Goal: Task Accomplishment & Management: Use online tool/utility

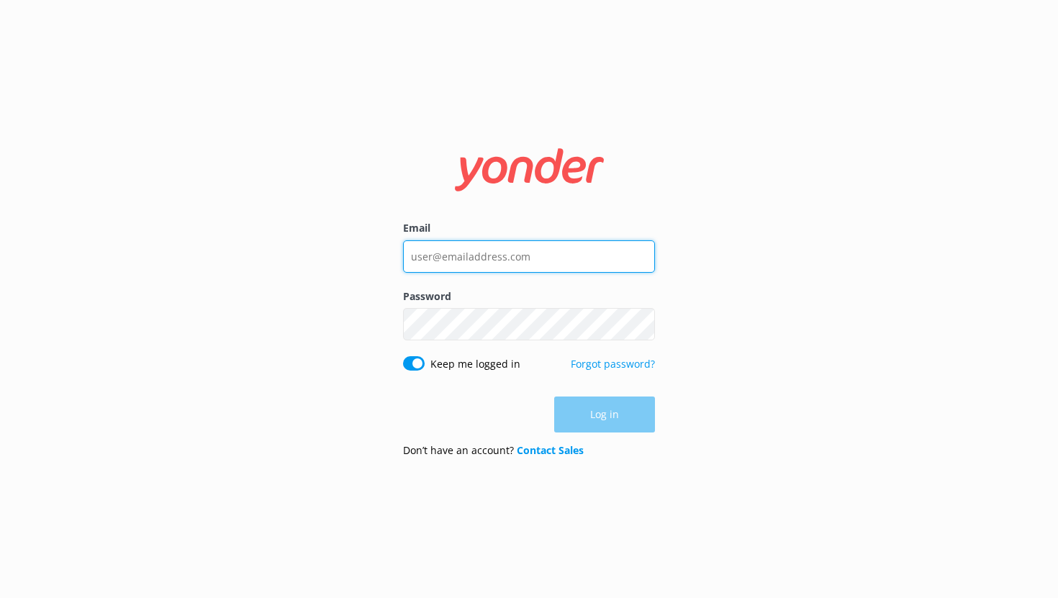
click at [430, 265] on input "Email" at bounding box center [529, 256] width 252 height 32
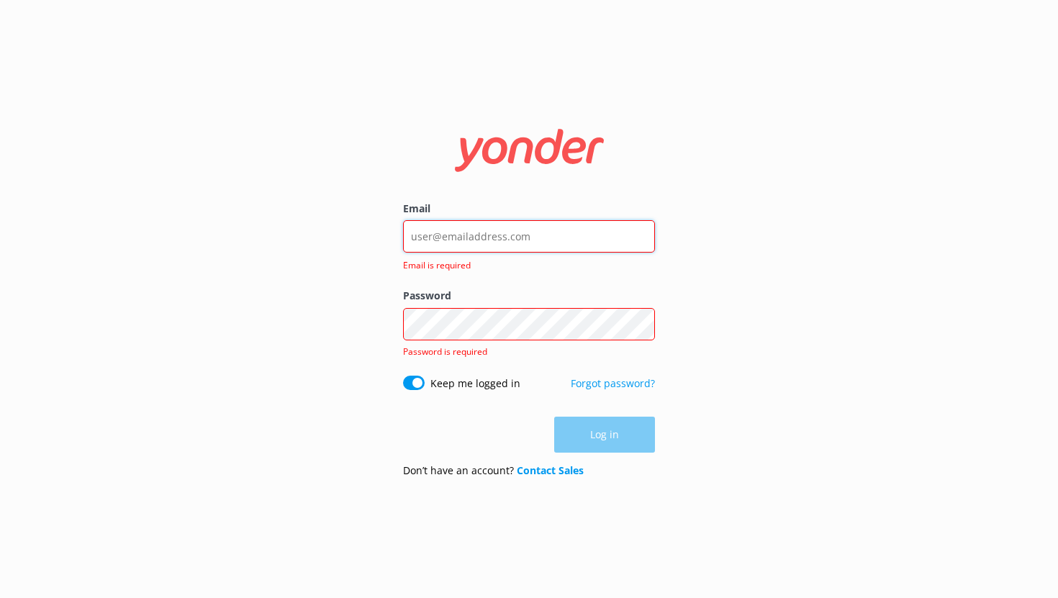
type input "[EMAIL_ADDRESS][DOMAIN_NAME]"
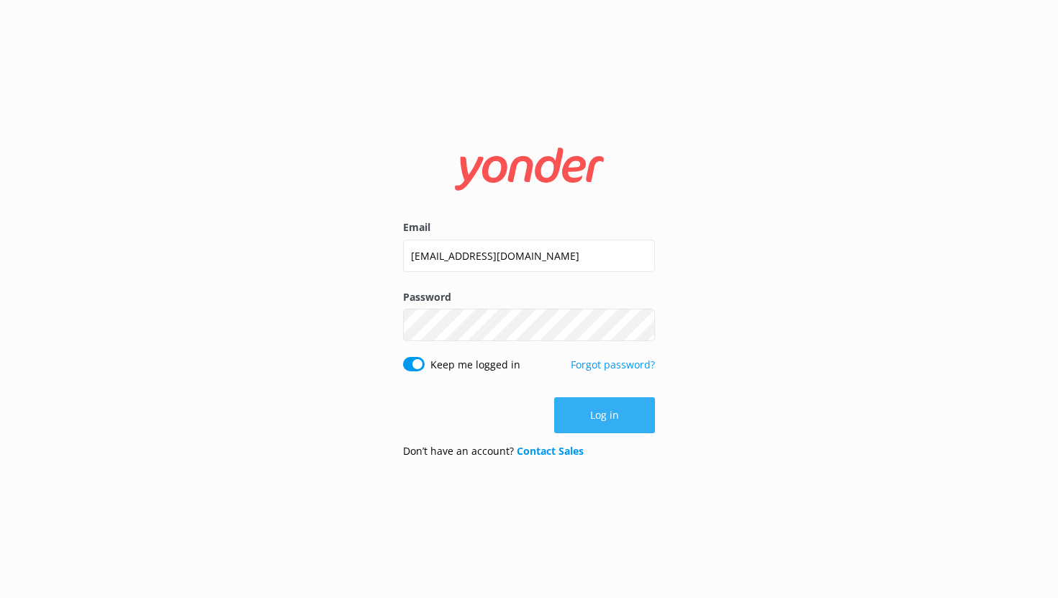
click at [598, 425] on button "Log in" at bounding box center [604, 415] width 101 height 36
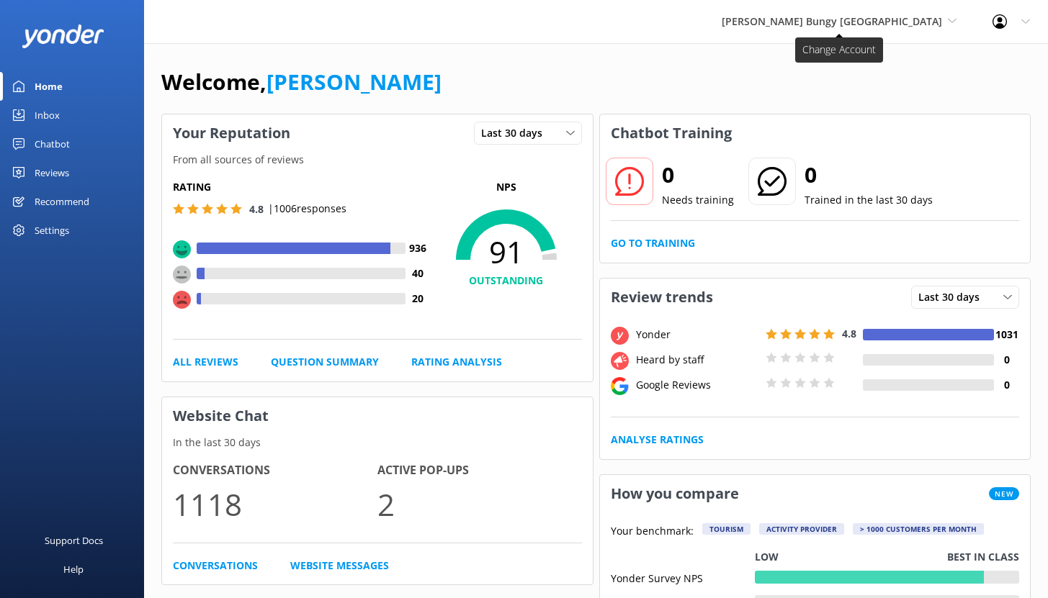
click at [825, 19] on span "[PERSON_NAME] Bungy [GEOGRAPHIC_DATA]" at bounding box center [831, 21] width 220 height 14
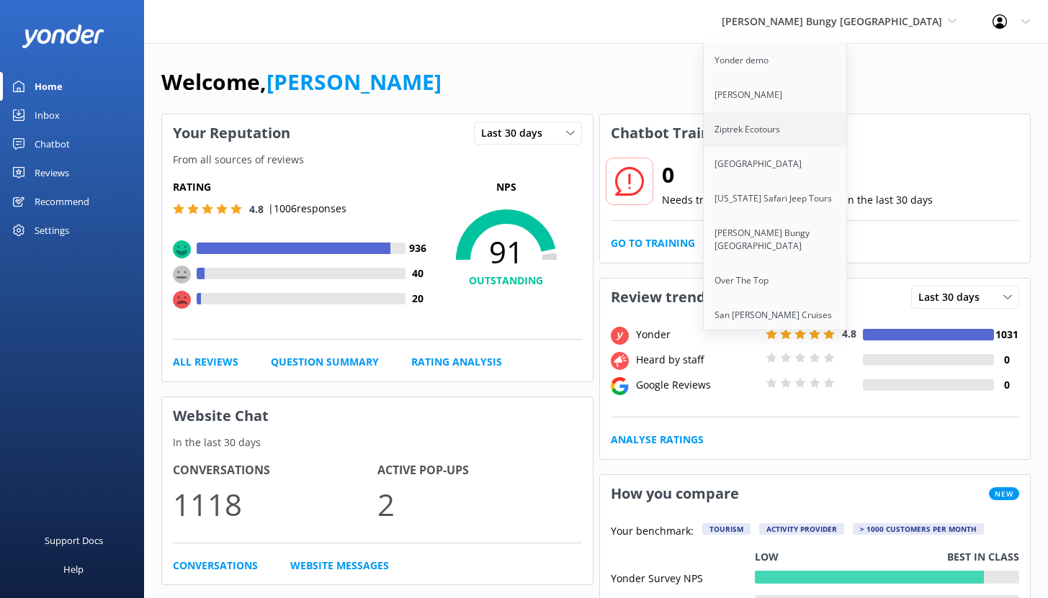
click at [834, 135] on link "Ziptrek Ecotours" at bounding box center [775, 129] width 144 height 35
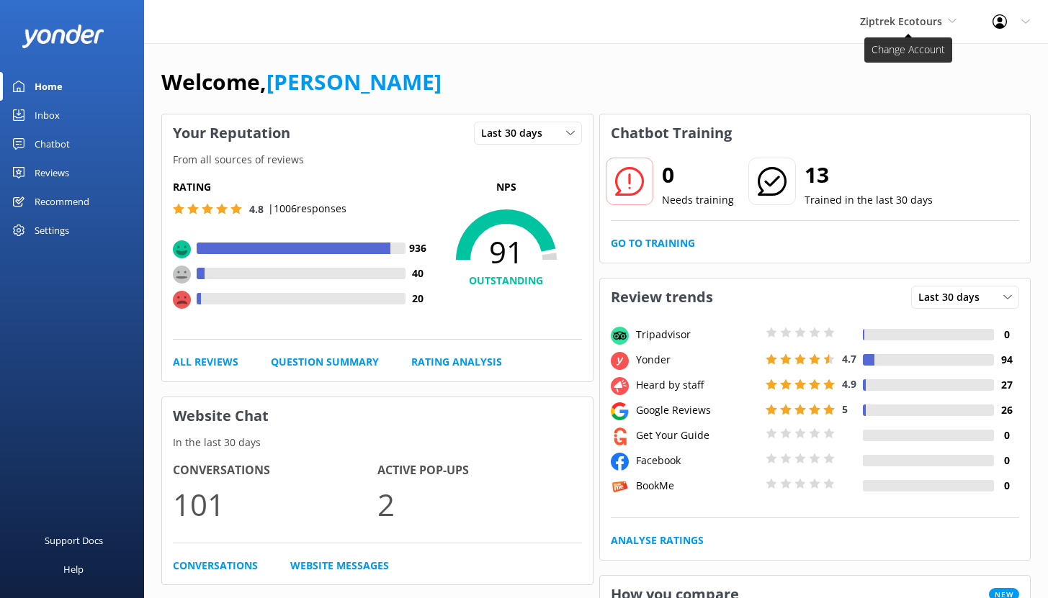
click at [914, 22] on span "Ziptrek Ecotours" at bounding box center [901, 21] width 82 height 14
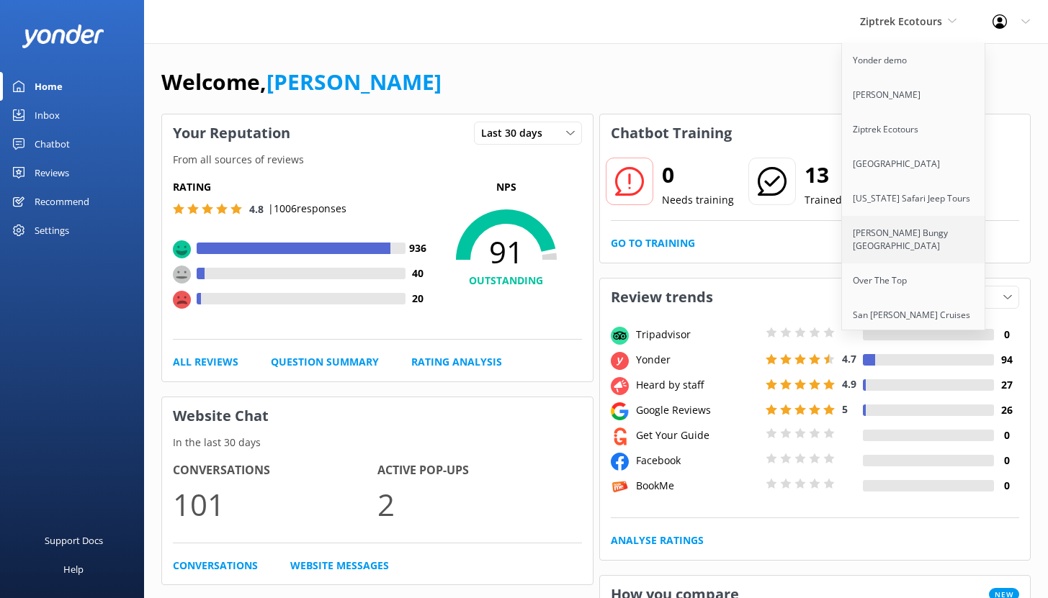
click at [894, 240] on link "[PERSON_NAME] Bungy [GEOGRAPHIC_DATA]" at bounding box center [914, 240] width 144 height 48
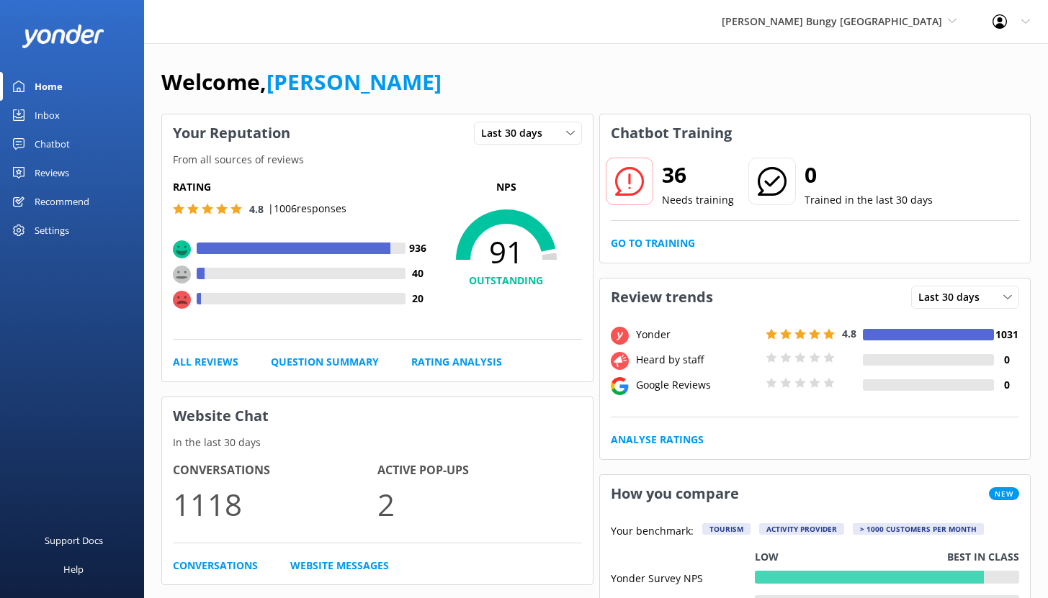
click at [51, 139] on div "Chatbot" at bounding box center [52, 144] width 35 height 29
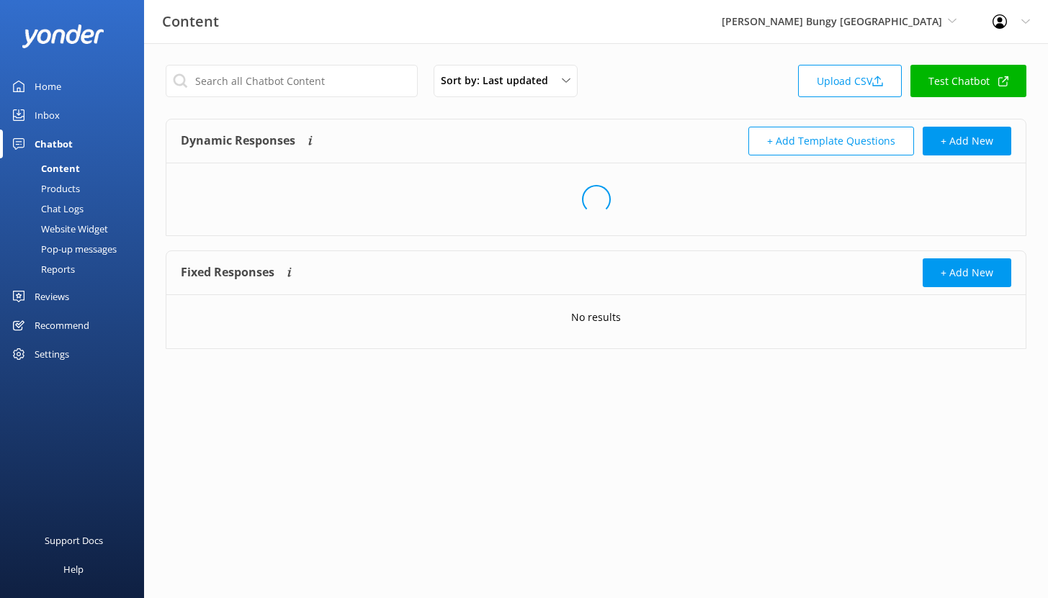
click at [74, 271] on div "Reports" at bounding box center [42, 269] width 66 height 20
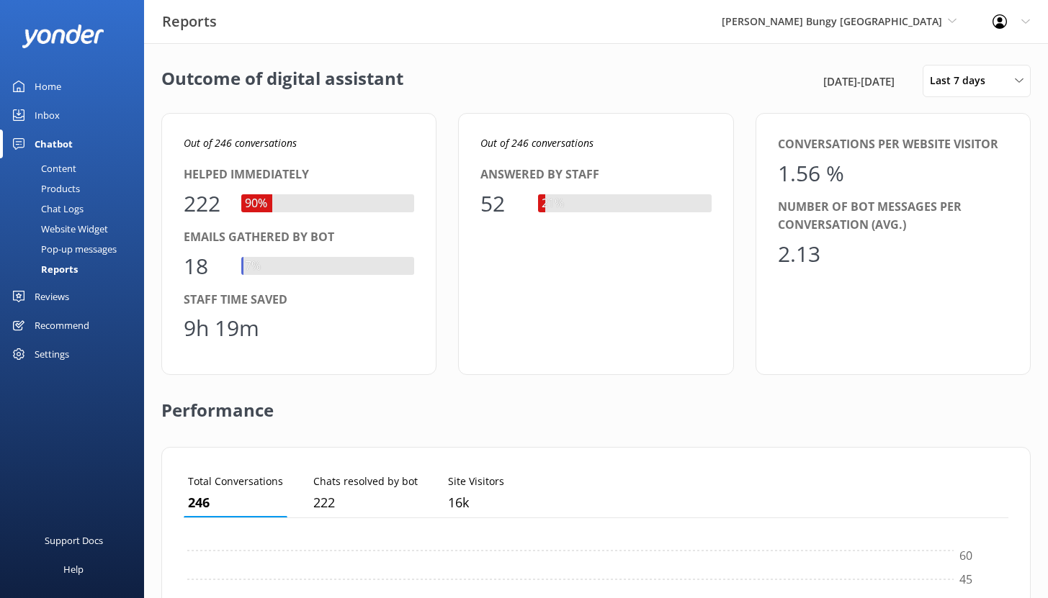
scroll to position [134, 814]
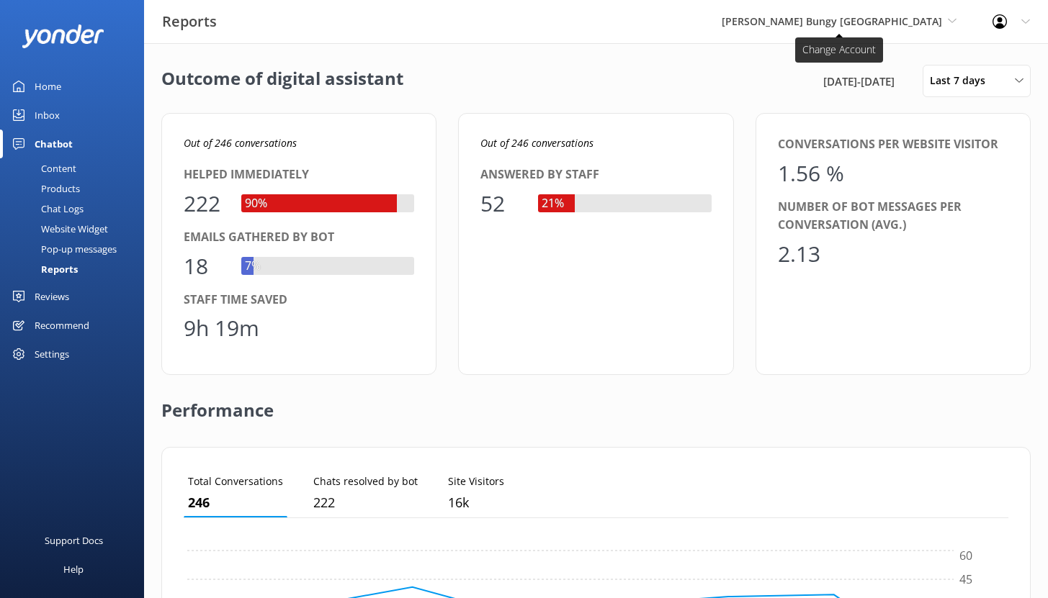
click at [903, 23] on span "[PERSON_NAME] Bungy [GEOGRAPHIC_DATA]" at bounding box center [831, 21] width 220 height 14
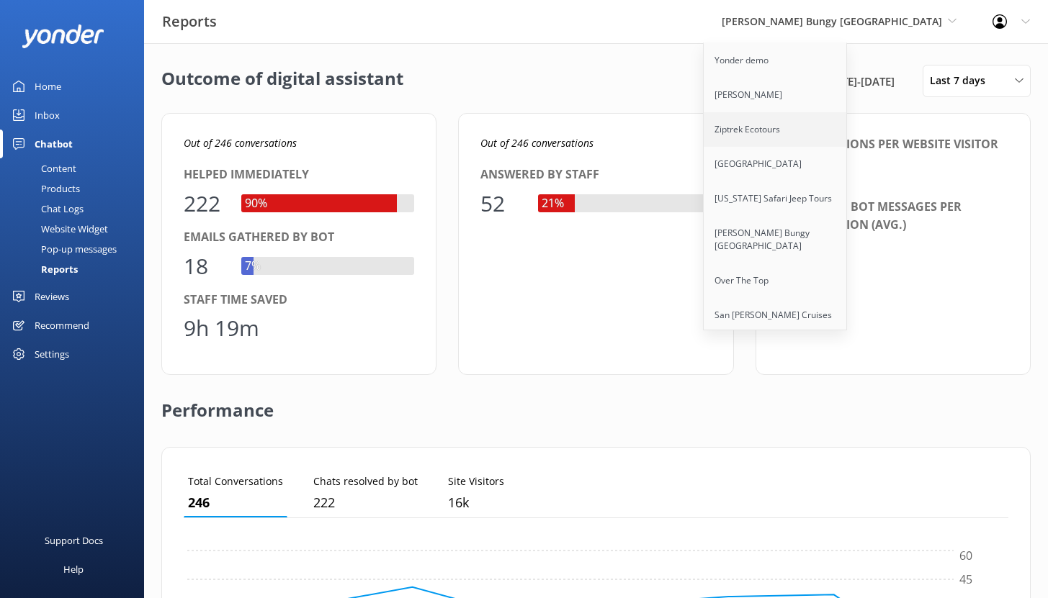
click at [829, 136] on link "Ziptrek Ecotours" at bounding box center [775, 129] width 144 height 35
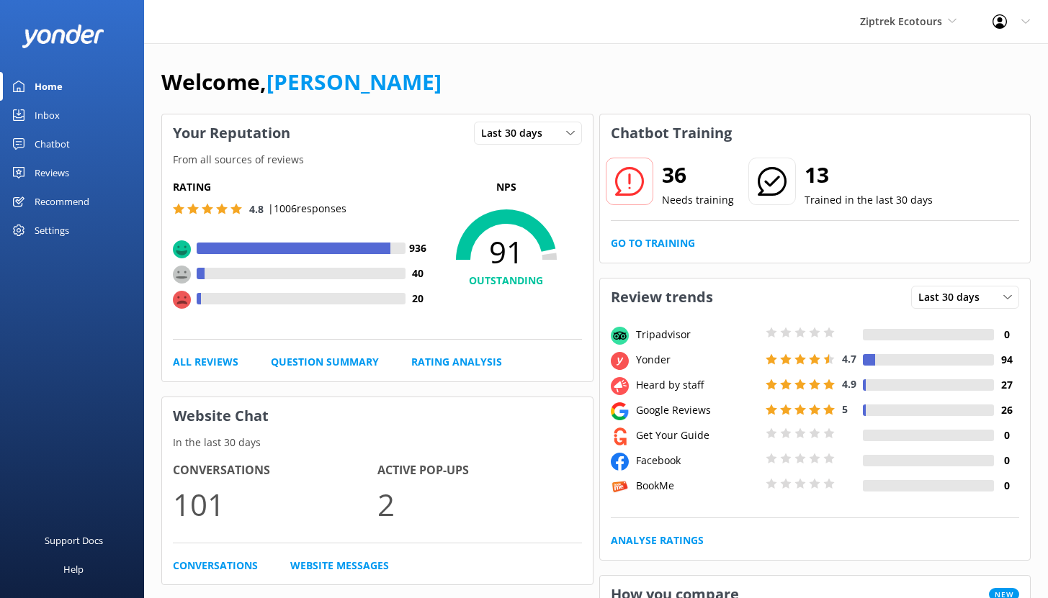
click at [55, 109] on div "Inbox" at bounding box center [47, 115] width 25 height 29
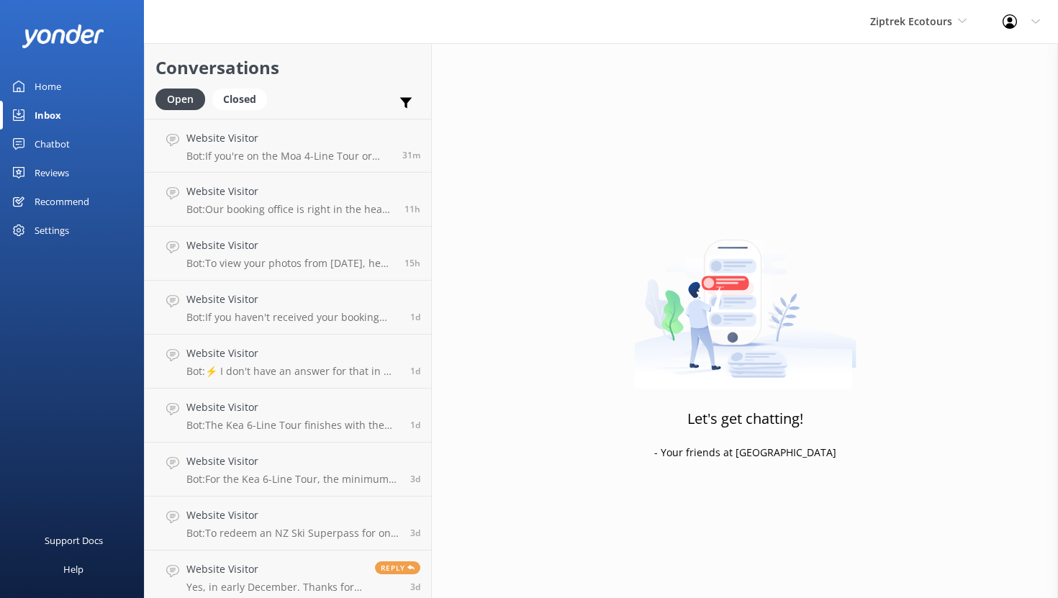
click at [63, 88] on link "Home" at bounding box center [72, 86] width 144 height 29
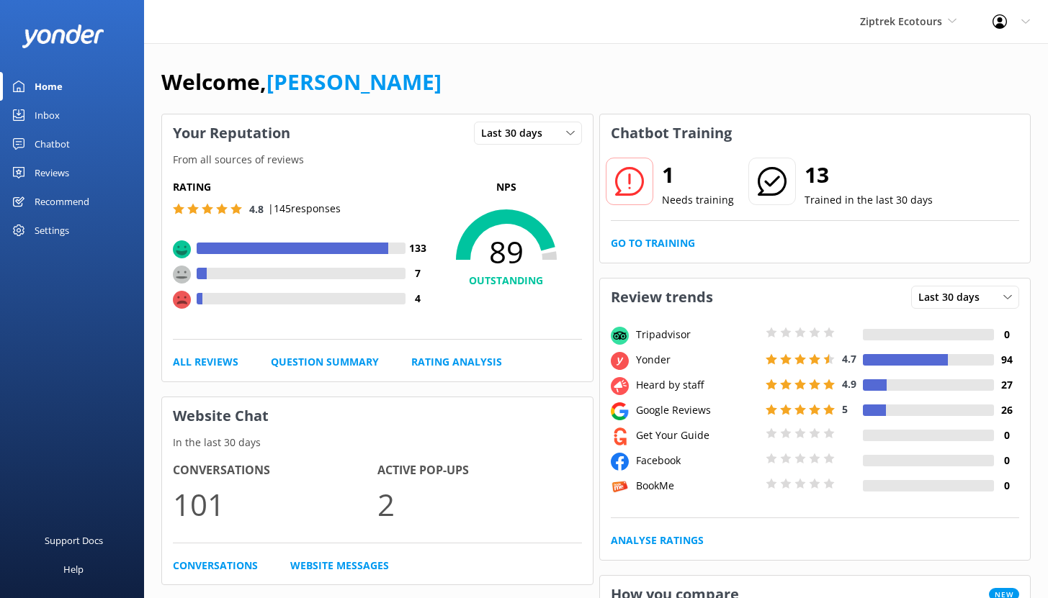
click at [54, 145] on div "Chatbot" at bounding box center [52, 144] width 35 height 29
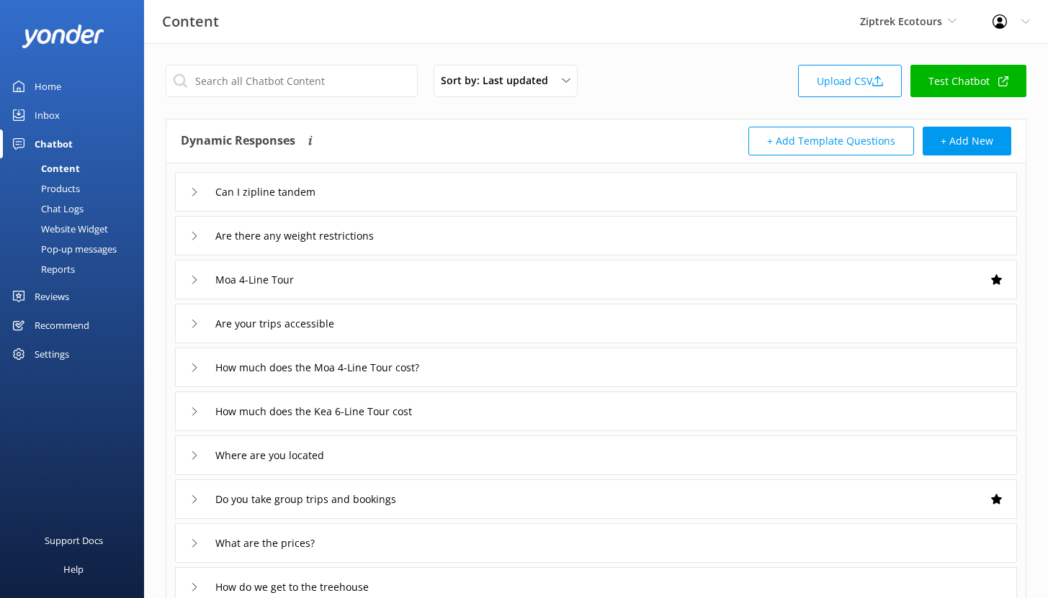
click at [54, 272] on div "Reports" at bounding box center [42, 269] width 66 height 20
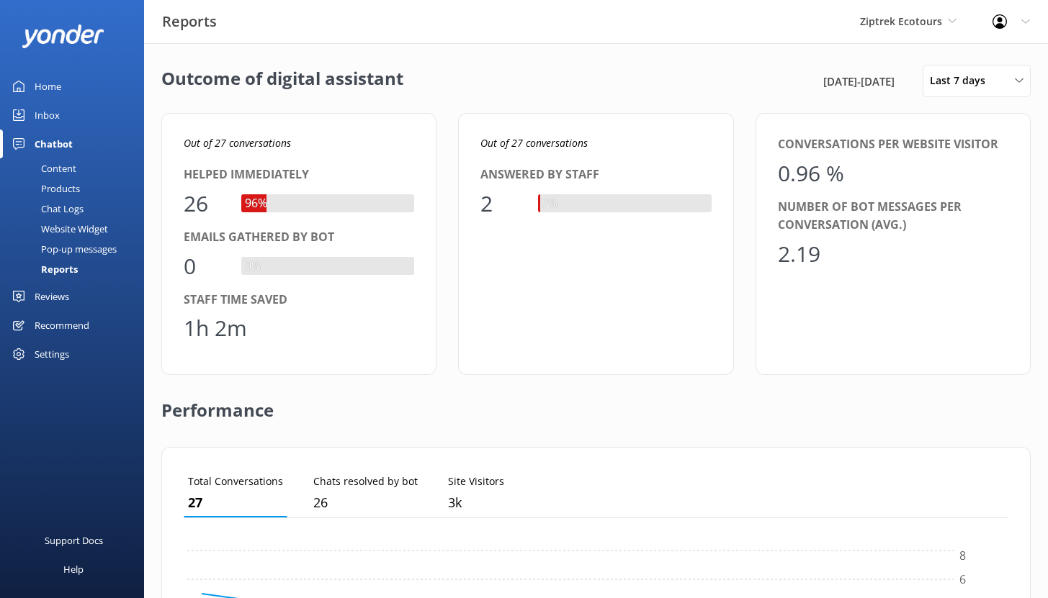
scroll to position [134, 814]
click at [60, 79] on div "Home" at bounding box center [48, 86] width 27 height 29
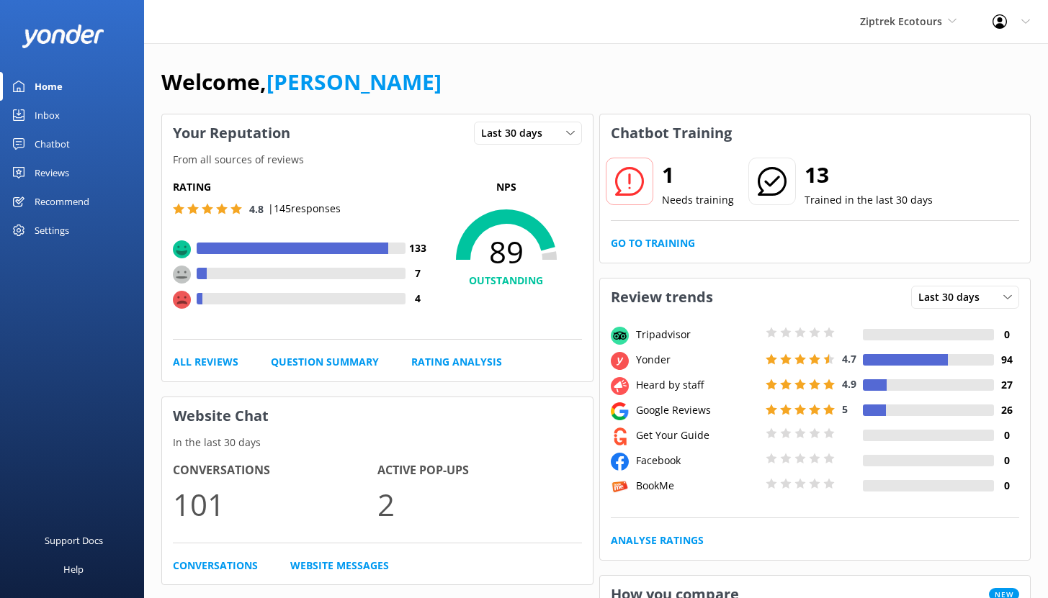
click at [50, 141] on div "Chatbot" at bounding box center [52, 144] width 35 height 29
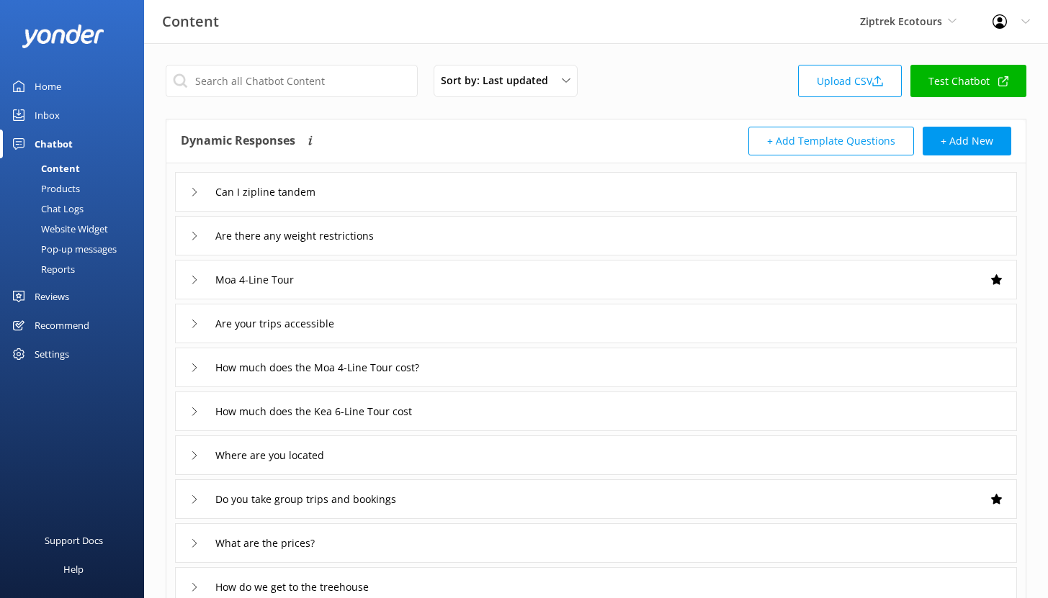
click at [64, 269] on div "Reports" at bounding box center [42, 269] width 66 height 20
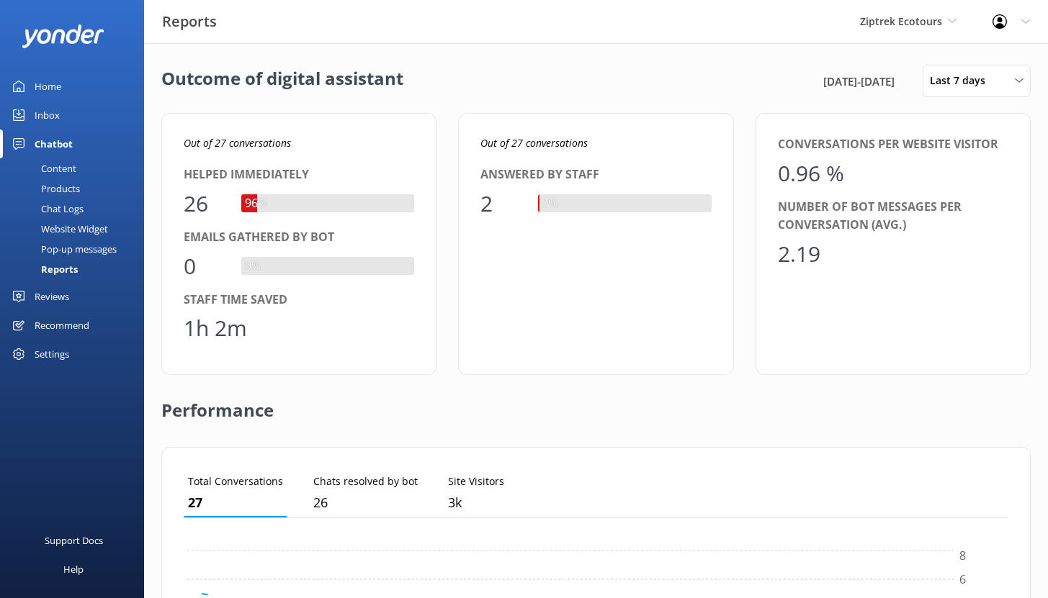
scroll to position [134, 814]
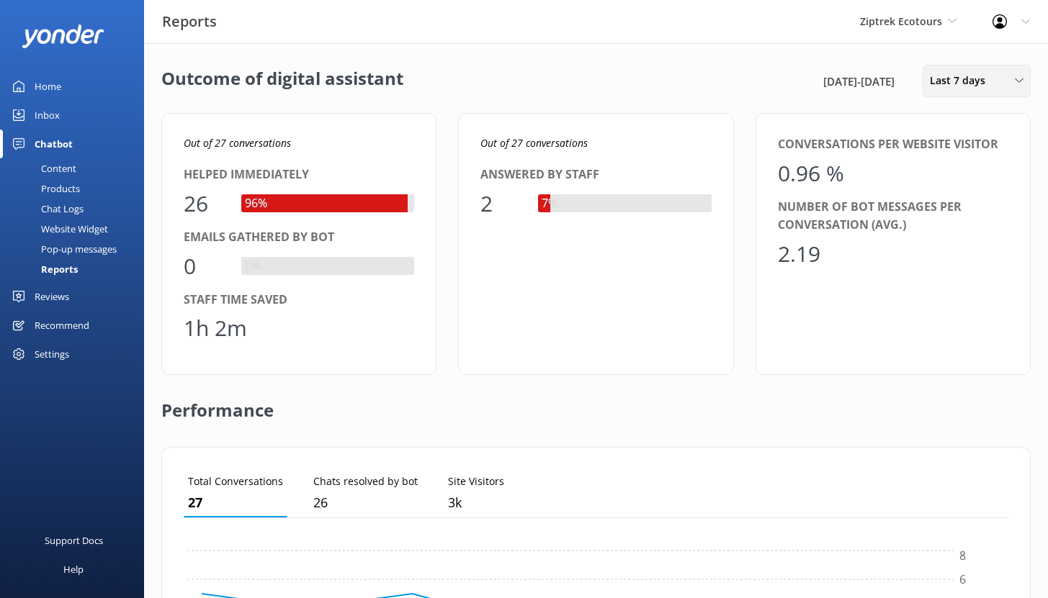
click at [968, 85] on span "Last 7 days" at bounding box center [962, 81] width 64 height 16
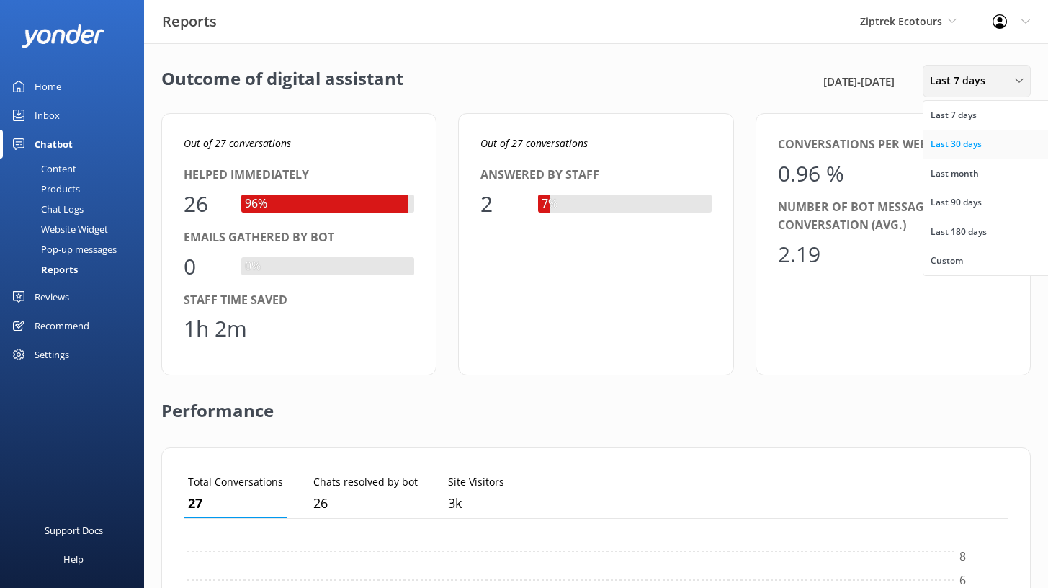
click at [961, 138] on div "Last 30 days" at bounding box center [955, 144] width 51 height 14
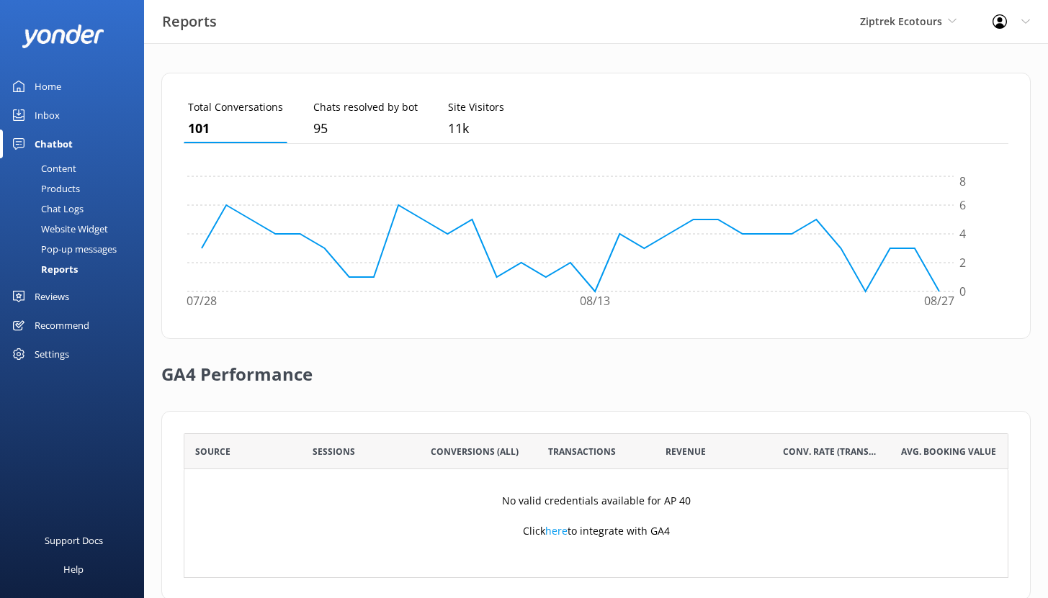
scroll to position [405, 0]
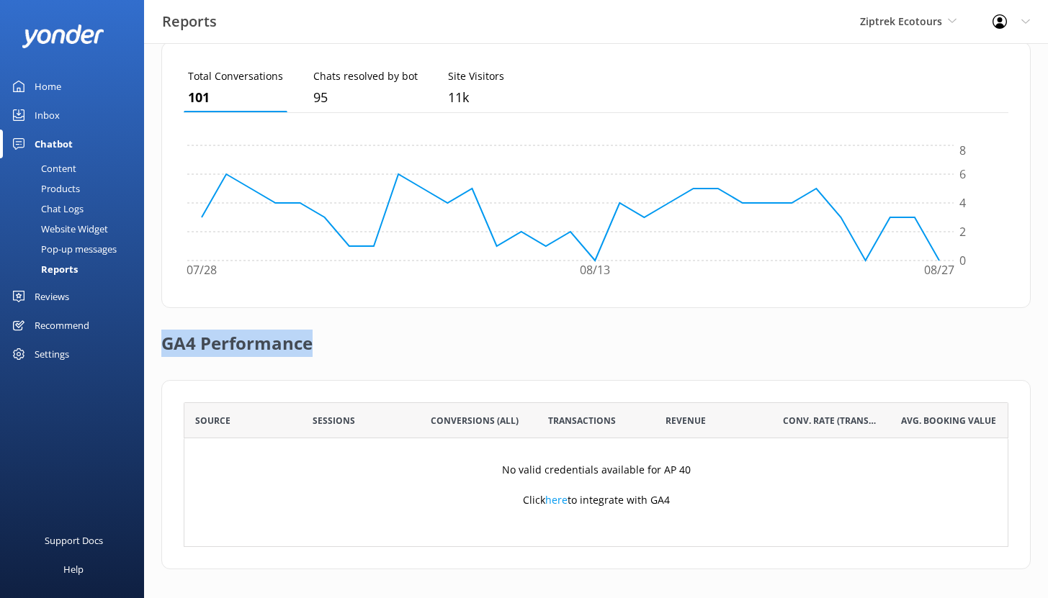
drag, startPoint x: 166, startPoint y: 344, endPoint x: 348, endPoint y: 350, distance: 182.3
click at [348, 350] on div "GA4 Performance" at bounding box center [595, 344] width 869 height 72
click at [58, 168] on div "Content" at bounding box center [43, 168] width 68 height 20
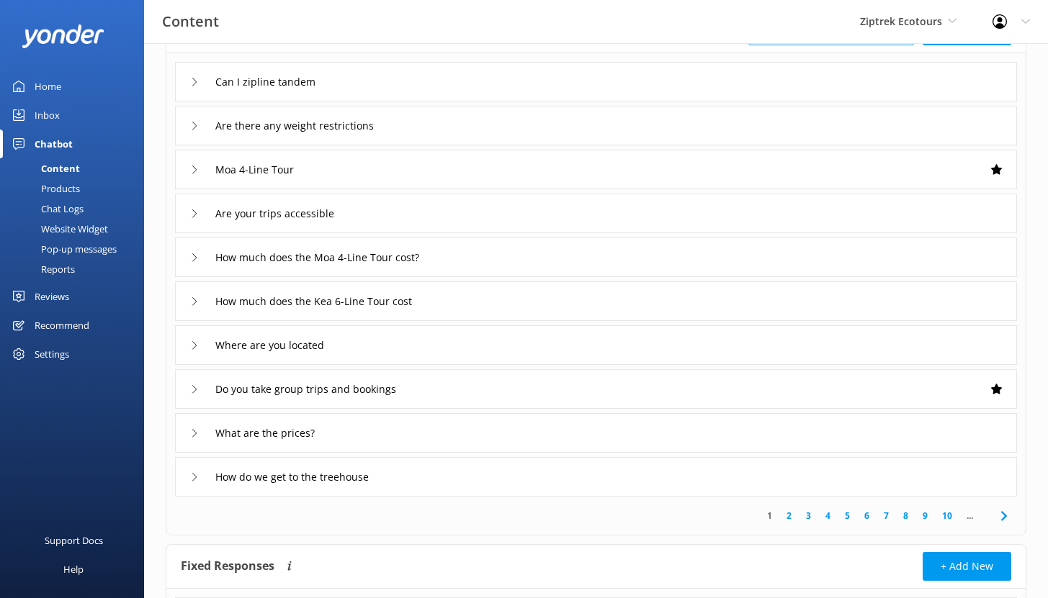
scroll to position [110, 0]
click at [65, 204] on div "Chat Logs" at bounding box center [46, 209] width 75 height 20
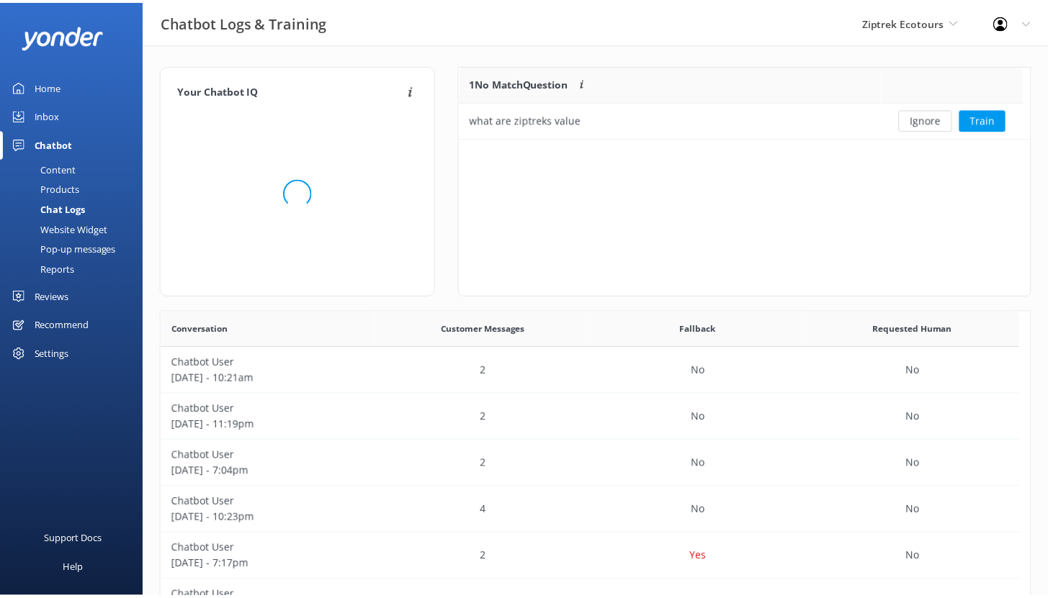
scroll to position [62, 559]
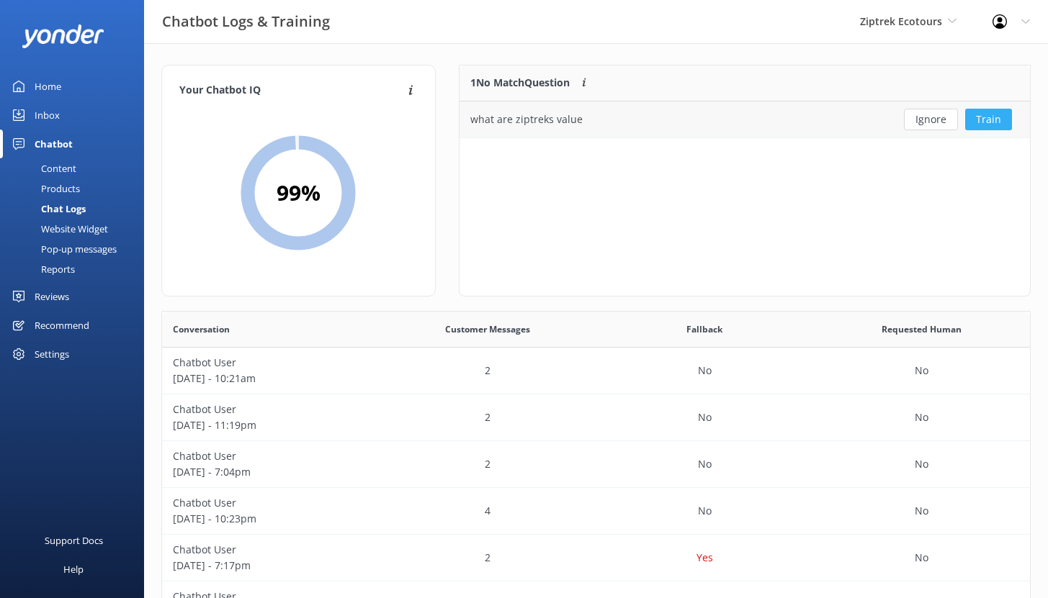
click at [993, 120] on button "Train" at bounding box center [988, 120] width 47 height 22
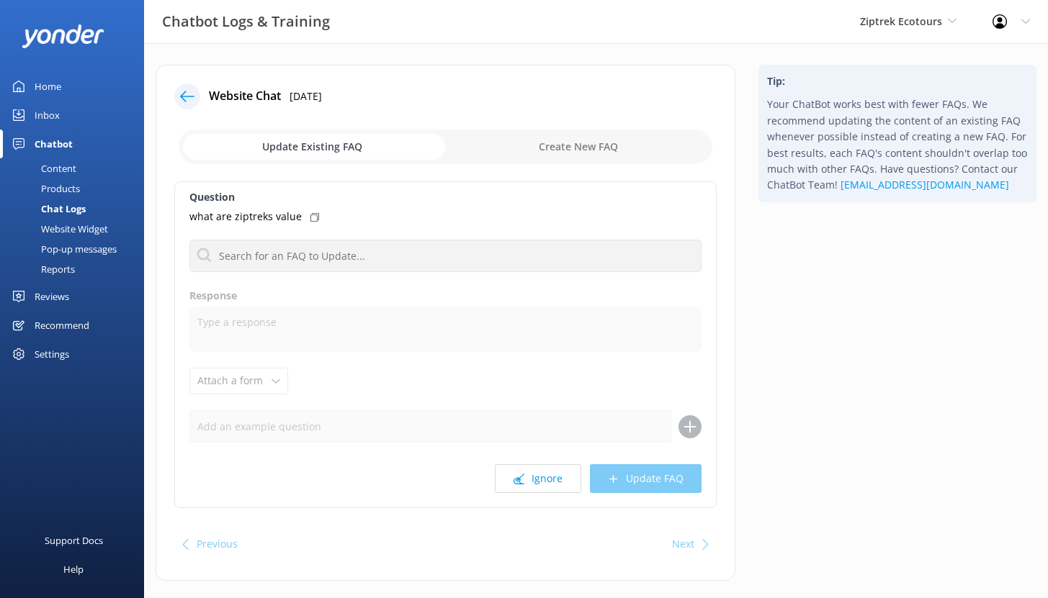
click at [580, 148] on input "checkbox" at bounding box center [446, 147] width 534 height 35
checkbox input "true"
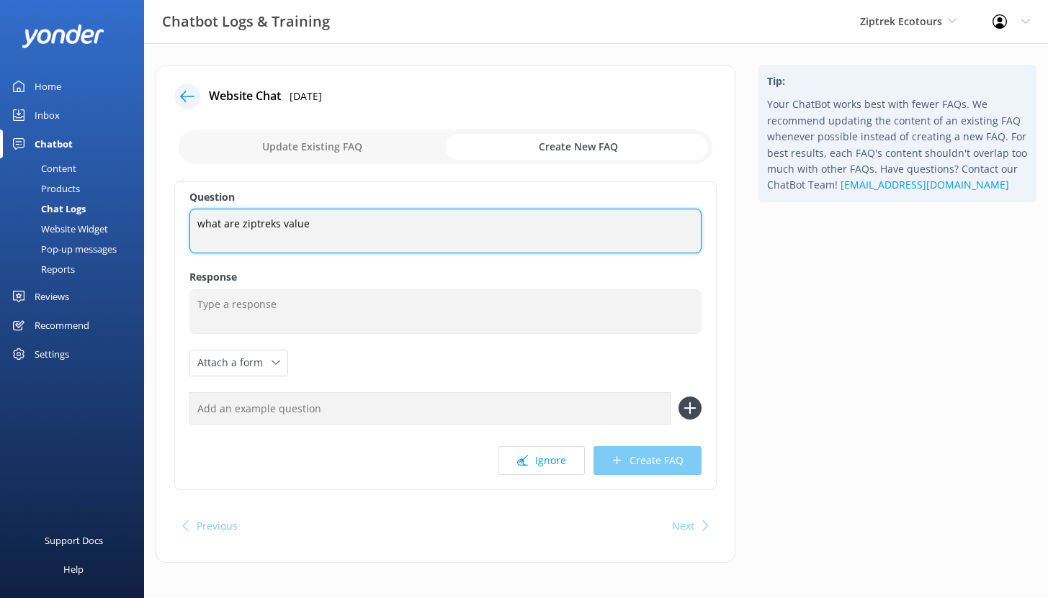
click at [308, 228] on textarea "what are ziptreks value" at bounding box center [445, 231] width 512 height 45
drag, startPoint x: 308, startPoint y: 228, endPoint x: 182, endPoint y: 232, distance: 126.1
click at [183, 233] on div "Question what are ziptreks value what are ziptreks value Response Attach a form…" at bounding box center [445, 335] width 542 height 309
click at [229, 222] on textarea "what are ziptreks value" at bounding box center [445, 231] width 512 height 45
click at [230, 222] on textarea "what are ziptreks value" at bounding box center [445, 231] width 512 height 45
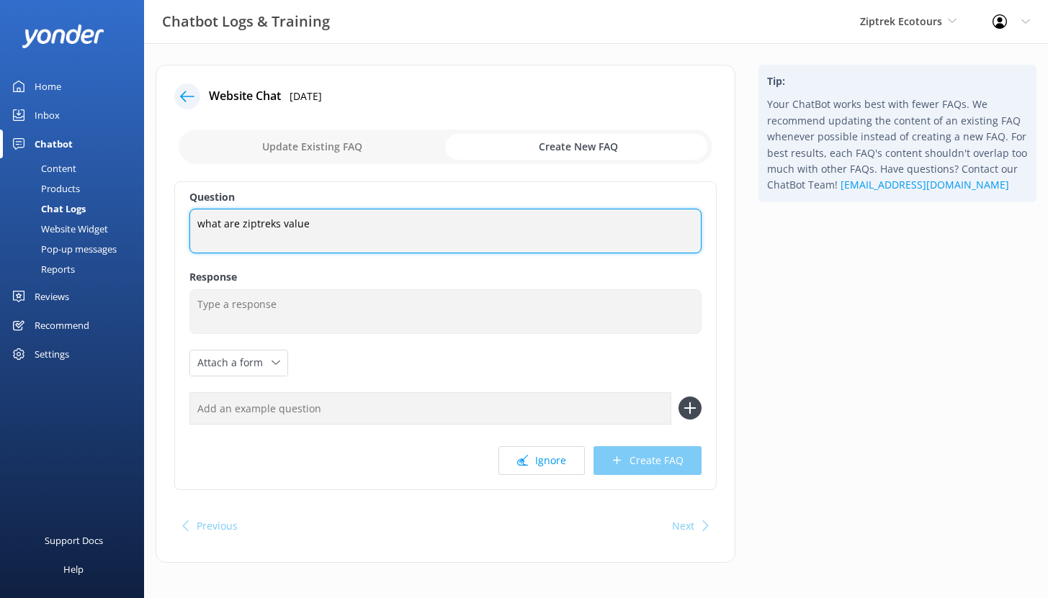
click at [230, 222] on textarea "what are ziptreks value" at bounding box center [445, 231] width 512 height 45
drag, startPoint x: 306, startPoint y: 225, endPoint x: 194, endPoint y: 224, distance: 112.3
click at [195, 223] on textarea "what are ziptreks value" at bounding box center [445, 231] width 512 height 45
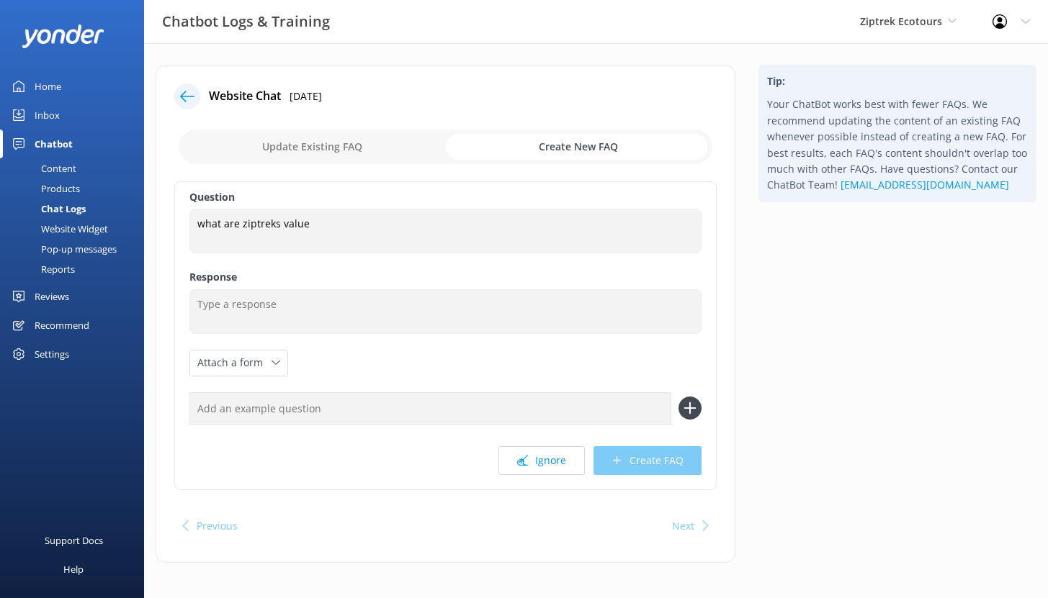
click at [53, 208] on div "Chat Logs" at bounding box center [47, 209] width 77 height 20
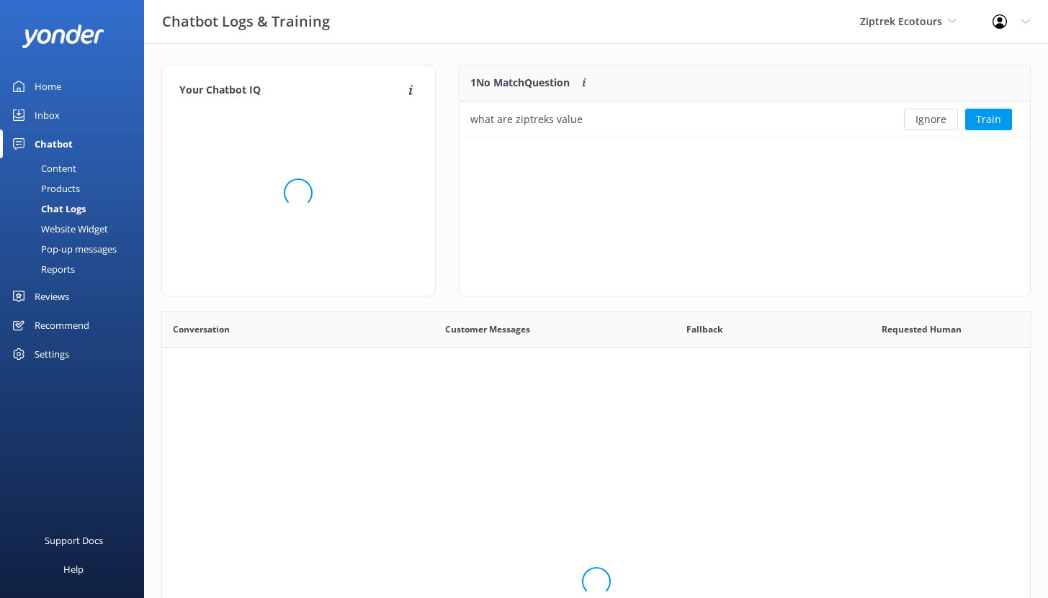
scroll to position [62, 559]
